Goal: Task Accomplishment & Management: Manage account settings

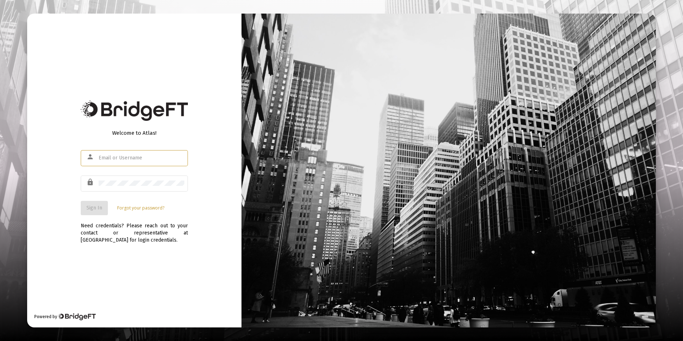
type input "[PERSON_NAME][EMAIL_ADDRESS][DOMAIN_NAME]"
click at [94, 207] on span "Sign In" at bounding box center [94, 208] width 16 height 6
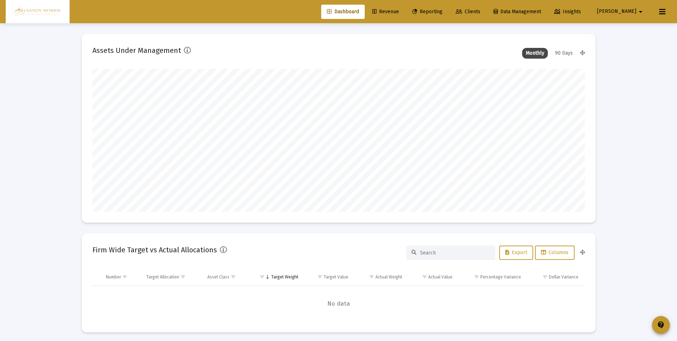
scroll to position [143, 265]
type input "[DATE]"
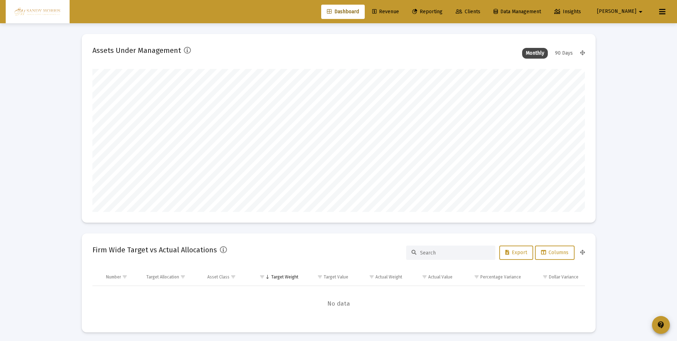
click at [399, 10] on span "Revenue" at bounding box center [385, 12] width 27 height 6
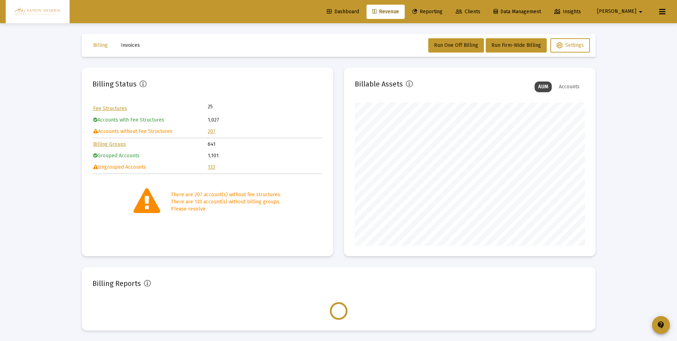
scroll to position [143, 230]
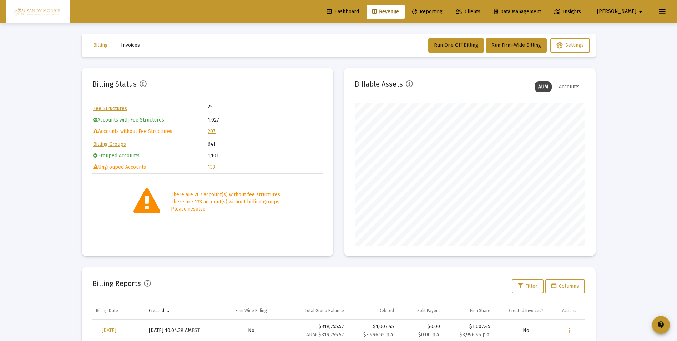
click at [211, 131] on link "207" at bounding box center [212, 131] width 8 height 6
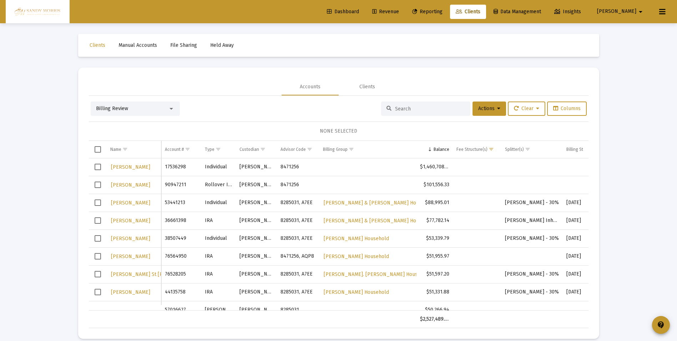
click at [359, 10] on span "Dashboard" at bounding box center [343, 12] width 32 height 6
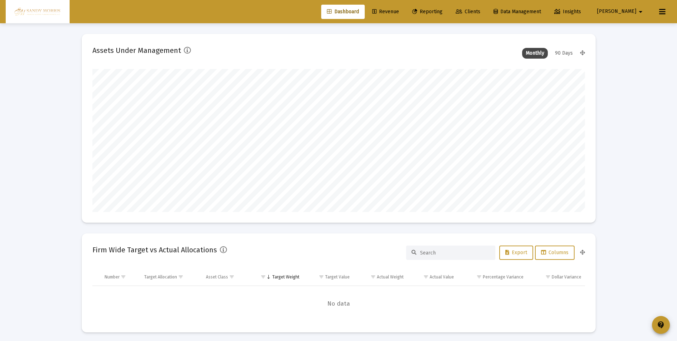
scroll to position [143, 265]
click at [399, 14] on span "Revenue" at bounding box center [385, 12] width 27 height 6
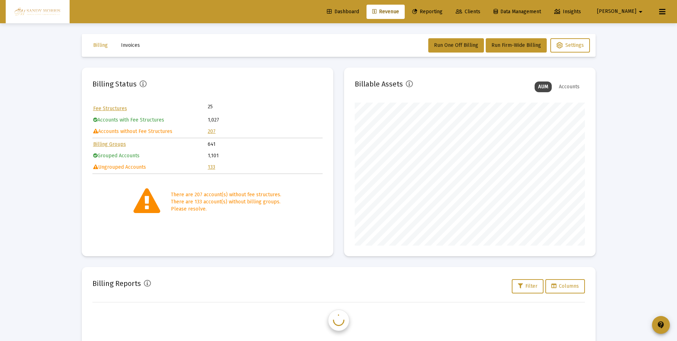
scroll to position [143, 230]
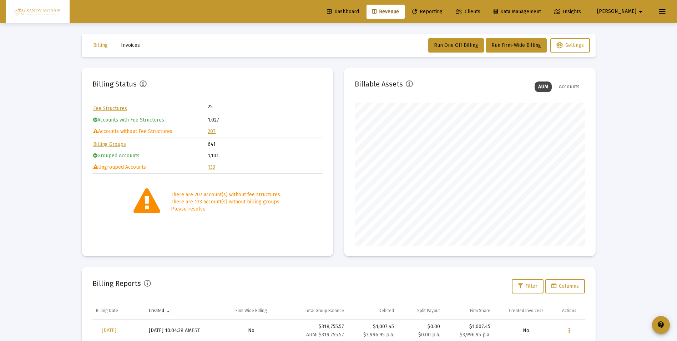
click at [212, 132] on link "207" at bounding box center [212, 131] width 8 height 6
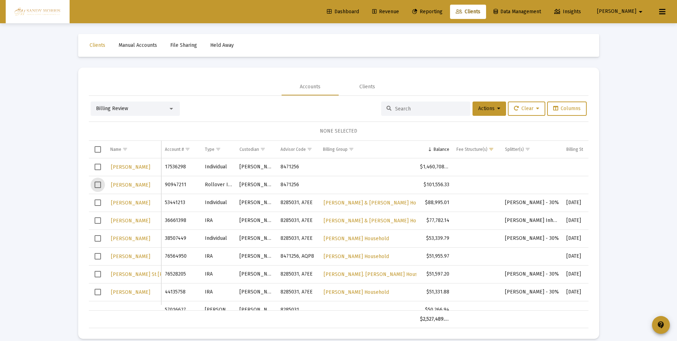
click at [97, 184] on span "Select row" at bounding box center [98, 184] width 6 height 6
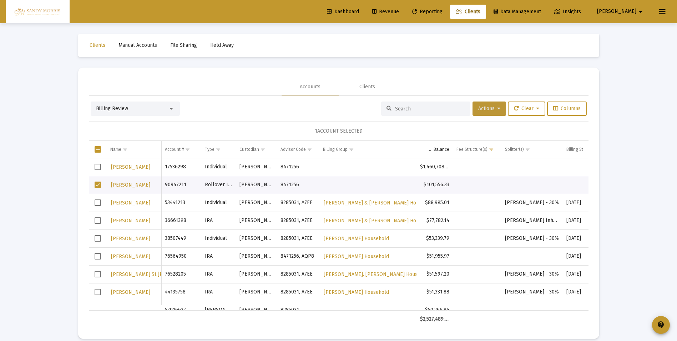
click at [500, 108] on button "Actions" at bounding box center [490, 108] width 34 height 14
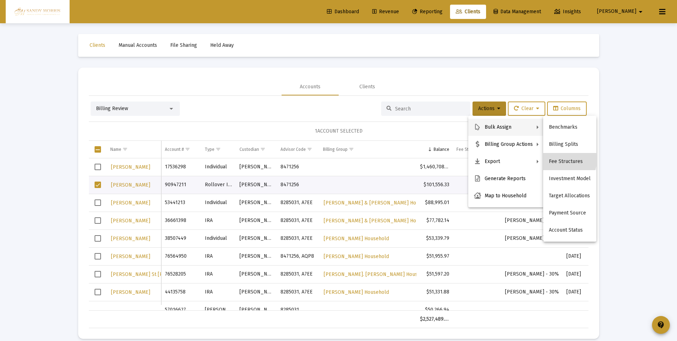
click at [559, 159] on button "Fee Structures" at bounding box center [569, 161] width 53 height 17
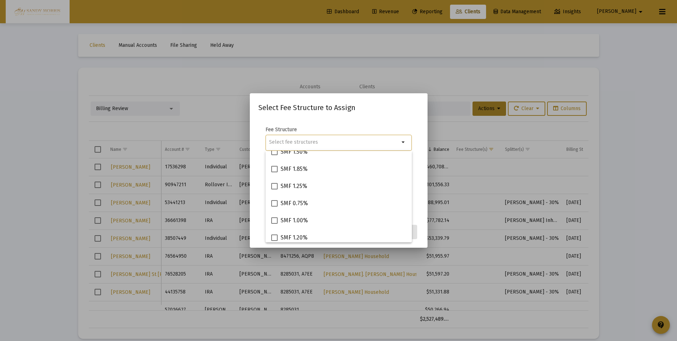
scroll to position [51, 0]
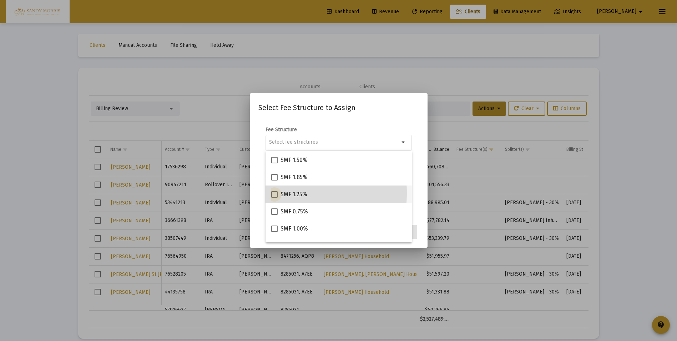
click at [277, 193] on span at bounding box center [274, 194] width 6 height 6
click at [275, 197] on input "SMF 1.25%" at bounding box center [274, 197] width 0 height 0
checkbox input "true"
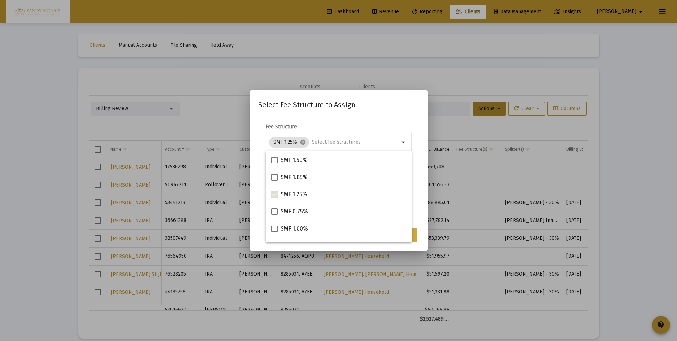
click at [415, 236] on button "Assign" at bounding box center [404, 234] width 26 height 14
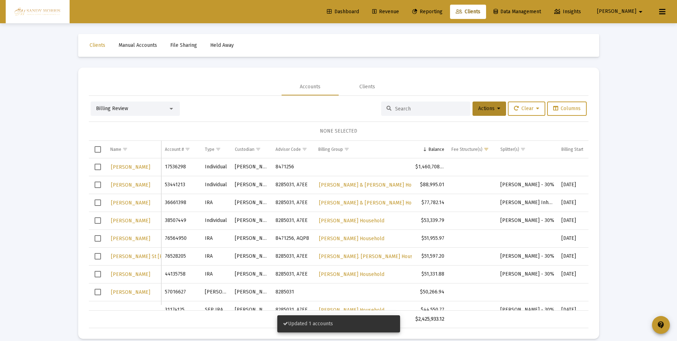
click at [399, 11] on span "Revenue" at bounding box center [385, 12] width 27 height 6
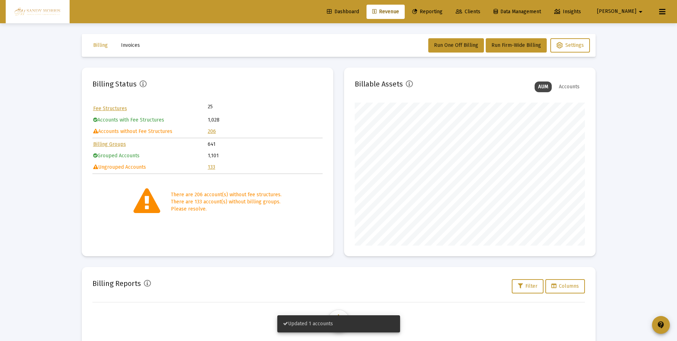
scroll to position [143, 230]
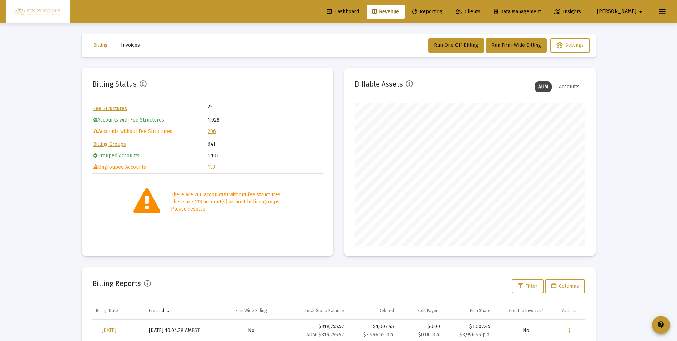
click at [212, 166] on link "133" at bounding box center [211, 167] width 7 height 6
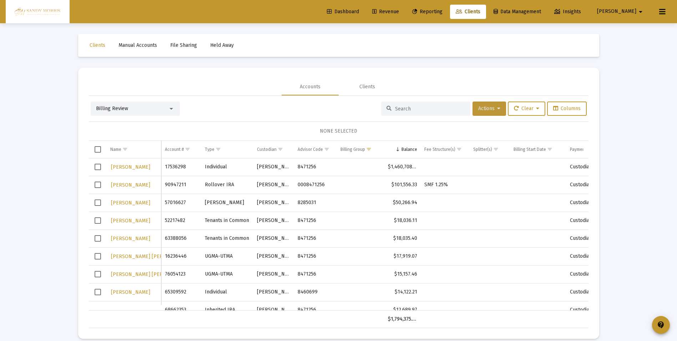
click at [497, 108] on icon at bounding box center [498, 108] width 3 height 5
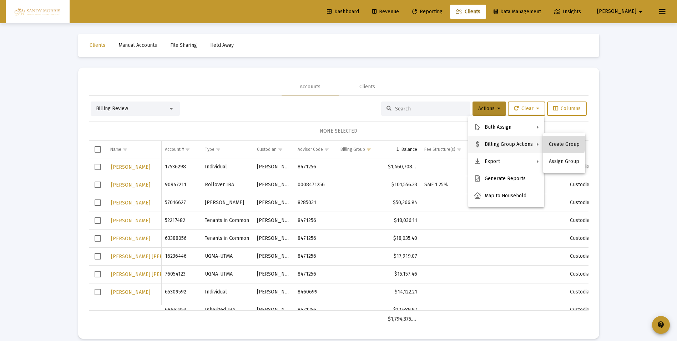
click at [555, 143] on button "Create Group" at bounding box center [564, 144] width 42 height 17
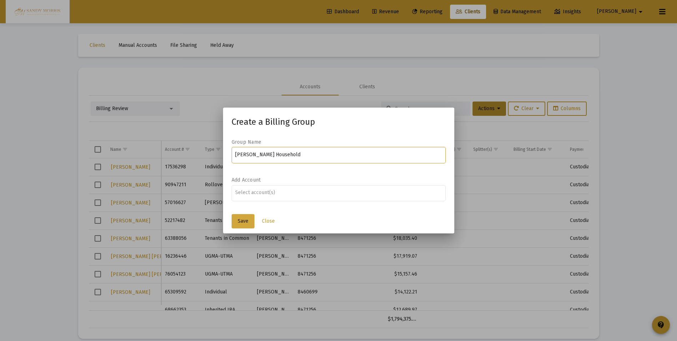
type input "[PERSON_NAME] Household"
click at [245, 220] on span "Save" at bounding box center [243, 221] width 11 height 6
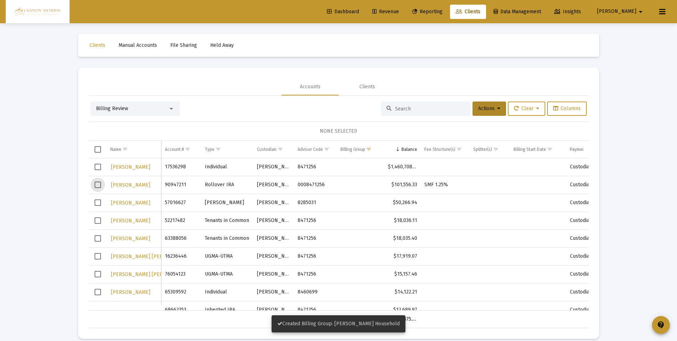
click at [99, 187] on span "Select row" at bounding box center [98, 184] width 6 height 6
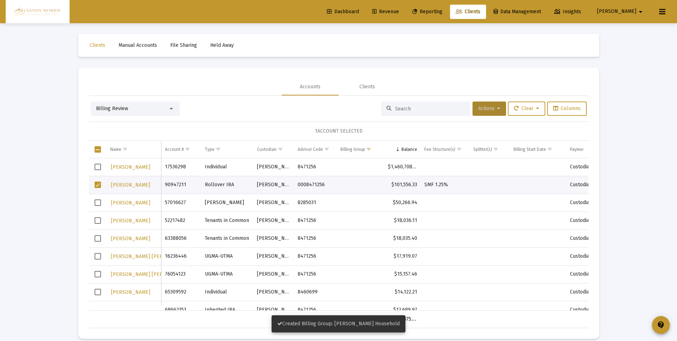
click at [497, 107] on icon at bounding box center [498, 108] width 3 height 5
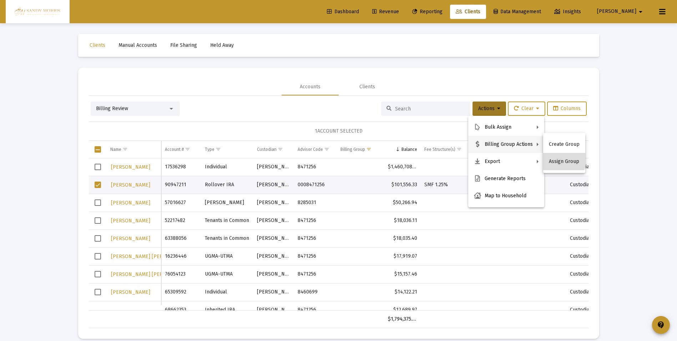
click at [557, 159] on button "Assign Group" at bounding box center [564, 161] width 42 height 17
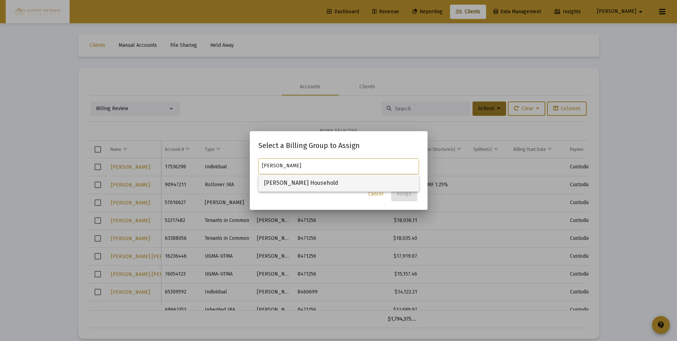
click at [281, 180] on span "[PERSON_NAME] Household" at bounding box center [338, 182] width 149 height 17
type input "[PERSON_NAME] Household"
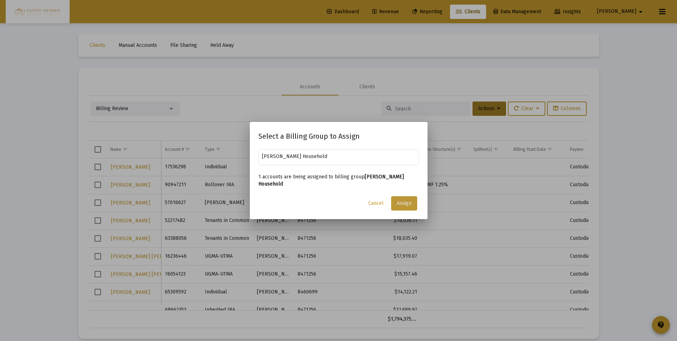
click at [416, 196] on button "Assign" at bounding box center [404, 203] width 26 height 14
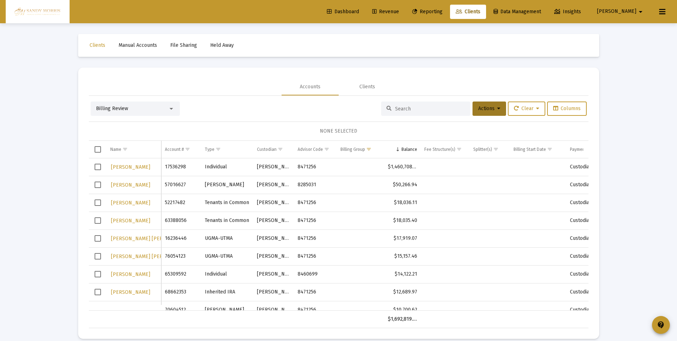
click at [365, 6] on link "Dashboard" at bounding box center [343, 12] width 44 height 14
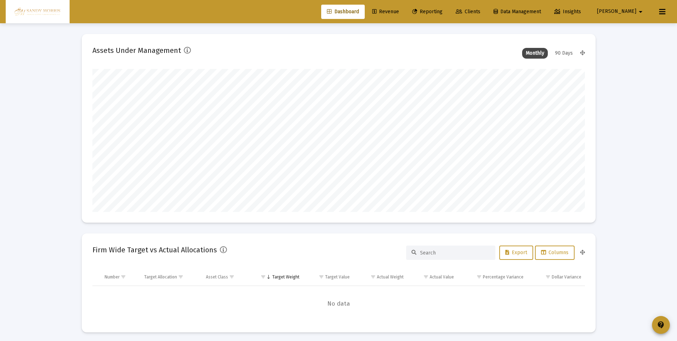
scroll to position [143, 265]
click at [399, 11] on span "Revenue" at bounding box center [385, 12] width 27 height 6
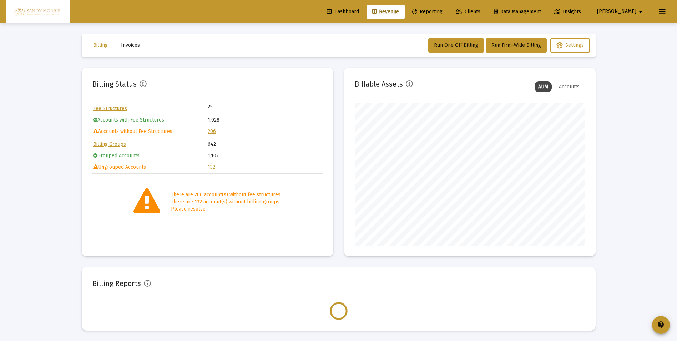
scroll to position [0, 0]
drag, startPoint x: 677, startPoint y: 221, endPoint x: 666, endPoint y: 47, distance: 174.2
click at [666, 47] on div "Loading... Billing Invoices Run One Off Billing Run Firm-Wide Billing Settings …" at bounding box center [338, 170] width 677 height 341
click at [626, 202] on div "Loading... Billing Invoices Run One Off Billing Run Firm-Wide Billing Settings …" at bounding box center [338, 170] width 677 height 341
